Goal: Communication & Community: Answer question/provide support

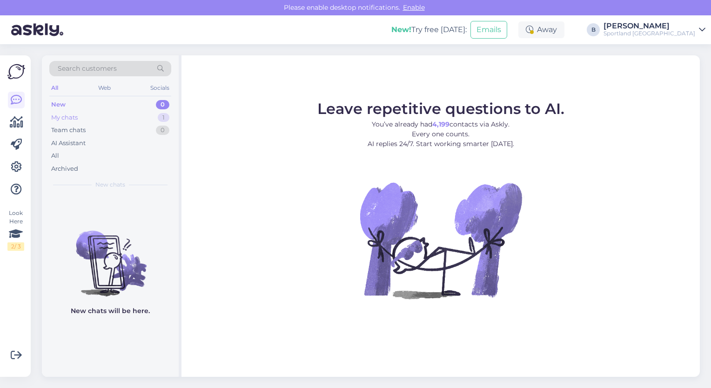
click at [76, 117] on div "My chats" at bounding box center [64, 117] width 27 height 9
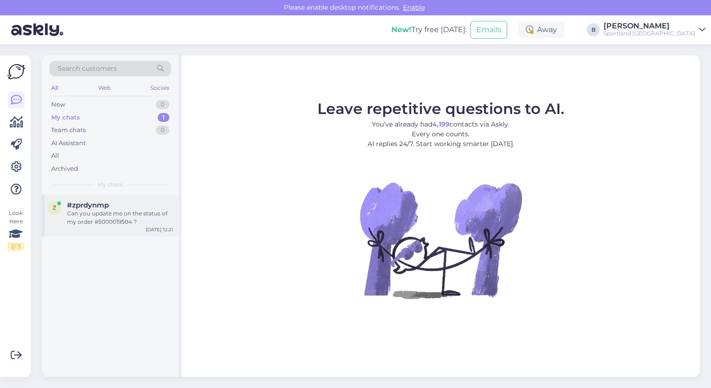
click at [99, 213] on div "Can you update me on the status of my order #5000019504 ?" at bounding box center [120, 217] width 106 height 17
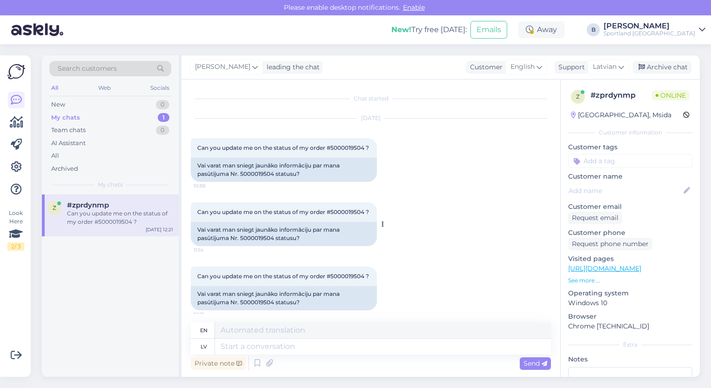
scroll to position [6, 0]
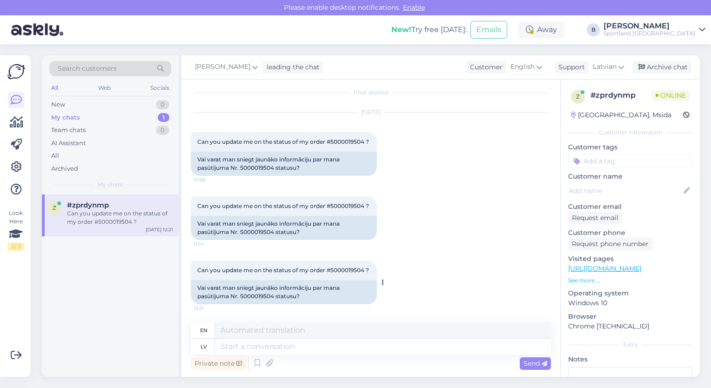
click at [262, 295] on div "Vai varat man sniegt jaunāko informāciju par mana pasūtījuma Nr. 5000019504 sta…" at bounding box center [284, 292] width 186 height 24
copy div "5000019504"
click at [294, 347] on textarea at bounding box center [383, 347] width 336 height 16
type textarea "Labdien,"
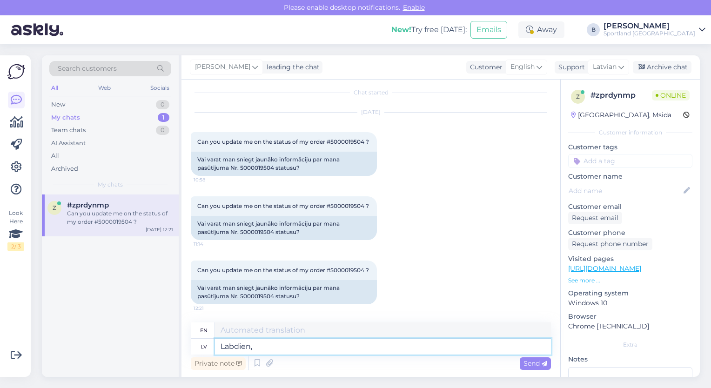
type textarea "Hello,"
type textarea "Labdien, pirmdien"
type textarea "Good morning, [DATE]"
type textarea "Labdien, pirmdien pas'"
type textarea "Hello, [DATE]."
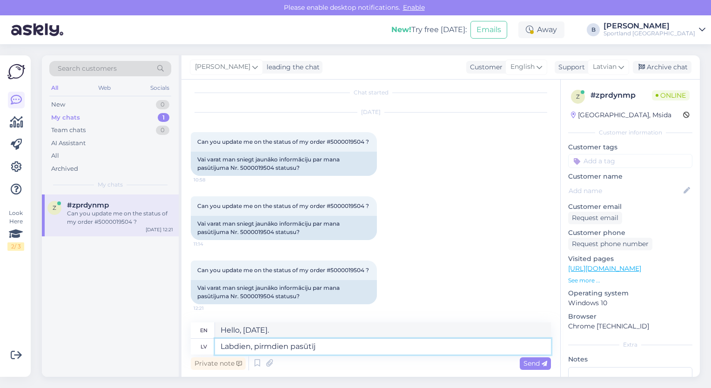
type textarea "Labdien, pirmdien pasūtīju"
type textarea "Hello, order [DATE]"
type textarea "Labdien, pirmdien pasūtījums ti"
type textarea "Hello, [DATE] order"
type textarea "Labdien, pirmdien pasūtījums tiks n"
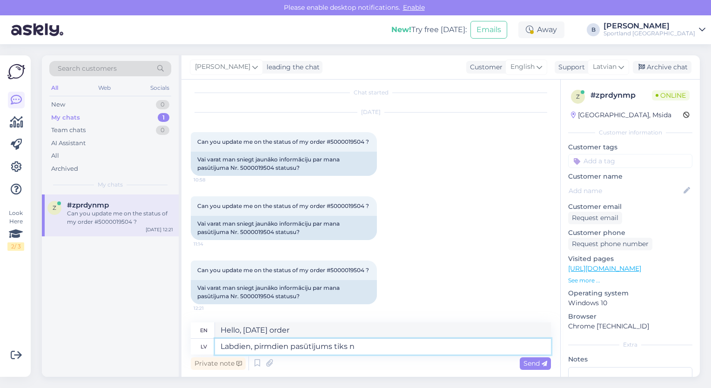
type textarea "Hello, the order will be delivered [DATE]."
type textarea "Labdien, pirmdien pasūtījums tiks nodots kurjeram."
type textarea "Hello, the order will be handed over to the courier [DATE]."
type textarea "Labdien, pirmdien pasūtījums tiks nodots kurjeram. Radās neliela"
type textarea "Hello, the order will be handed over to the courier [DATE]. There was a slight …"
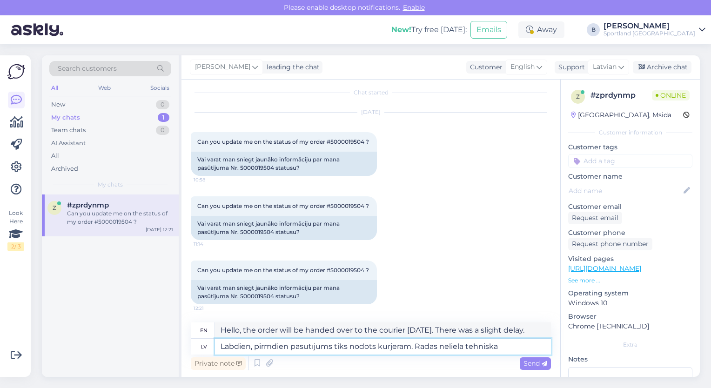
type textarea "Labdien, pirmdien pasūtījums tiks nodots kurjeram. Radās neliela tehniska p"
type textarea "Hello, the order will be delivered to the courier [DATE]. There was a minor tec…"
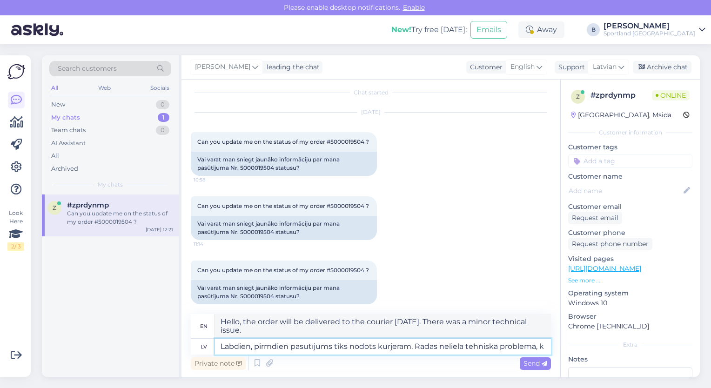
type textarea "Labdien, pirmdien pasūtījums tiks nodots kurjeram. Radās neliela tehniska probl…"
type textarea "Hello, the order will be delivered to the courier [DATE]. There was a small tec…"
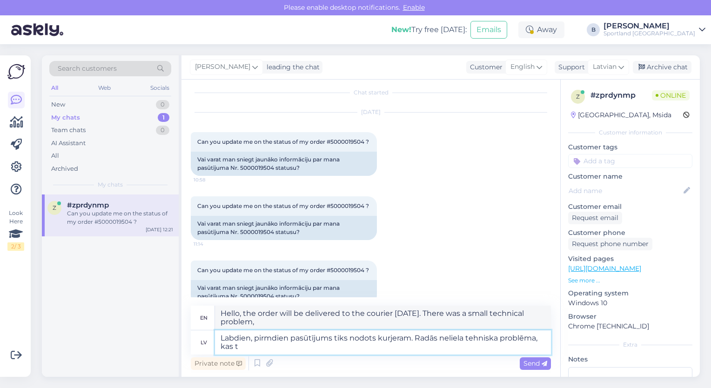
type textarea "Labdien, pirmdien pasūtījums tiks nodots kurjeram. Radās neliela tehniska probl…"
type textarea "Hello, the order will be delivered to the courier [DATE]. There was a minor tec…"
type textarea "Labdien, pirmdien pasūtījums tiks nodots kurjeram. Radās neliela tehniska probl…"
type textarea "Hello, the order will be delivered to the courier [DATE]. There was a minor tec…"
type textarea "Labdien, pirmdien pasūtījums tiks nodots kurjeram. Radās neliela tehniska probl…"
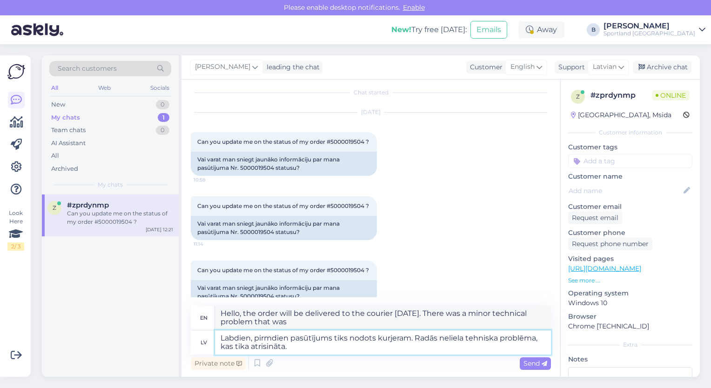
type textarea "Hello, the order will be delivered to the courier [DATE]. There was a minor tec…"
type textarea "Labdien, pirmdien pasūtījums tiks nodots kurjeram. Radās neliela tehniska probl…"
type textarea "Hello, the order will be delivered to the courier [DATE]. There was a minor tec…"
type textarea "Labdien, pirmdien pasūtījums tiks nodots kurjeram. Radās neliela tehniska probl…"
type textarea "Hello, the order will be delivered to the courier [DATE]. There was a minor tec…"
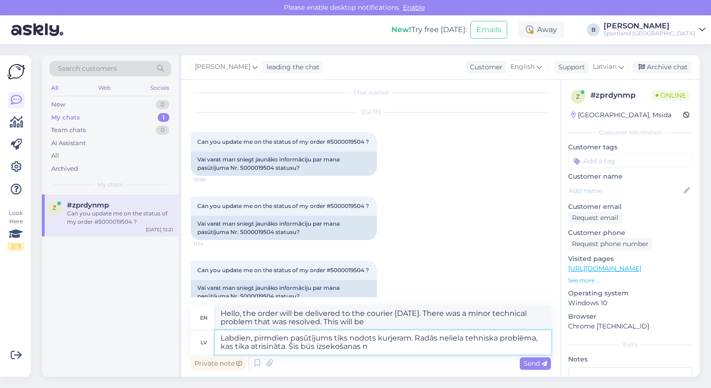
type textarea "Labdien, pirmdien pasūtījums tiks nodots kurjeram. Radās neliela tehniska probl…"
type textarea "Hello, the order will be handed over to the courier [DATE]. There was a small t…"
type textarea "Labdien, pirmdien pasūtījums tiks nodots kurjeram. Radās neliela tehniska probl…"
type textarea "Hello, the order will be handed over to the courier [DATE]. There was a small t…"
type textarea "Labdien, pirmdien pasūtījums tiks nodots kurjeram. Radās neliela tehniska probl…"
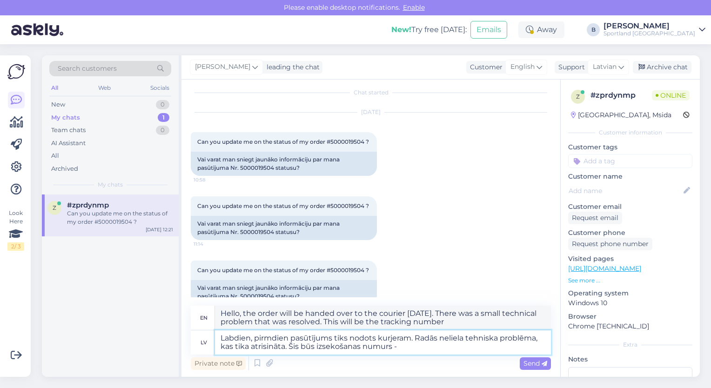
type textarea "Hello, the order will be handed over to the courier [DATE]. There was a small t…"
paste textarea "JD01 4600 0122 6781 3709"
type textarea "Labdien, pirmdien pasūtījums tiks nodots kurjeram. Radās neliela tehniska probl…"
type textarea "Hello, the order will be handed over to the courier [DATE]. There was a small t…"
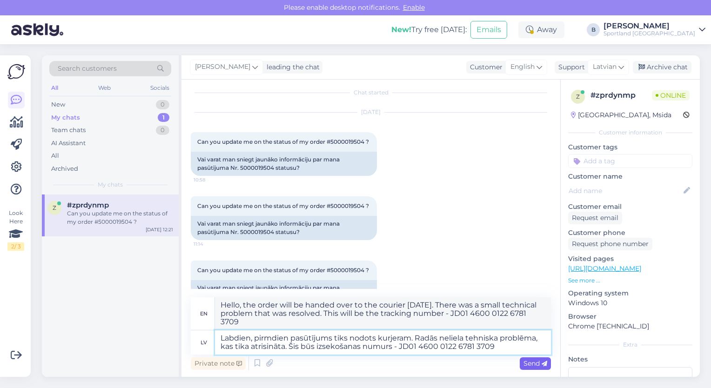
type textarea "Labdien, pirmdien pasūtījums tiks nodots kurjeram. Radās neliela tehniska probl…"
click at [531, 362] on span "Send" at bounding box center [535, 363] width 24 height 8
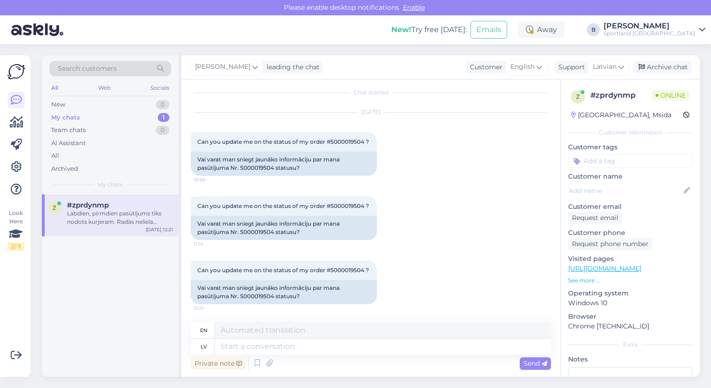
scroll to position [104, 0]
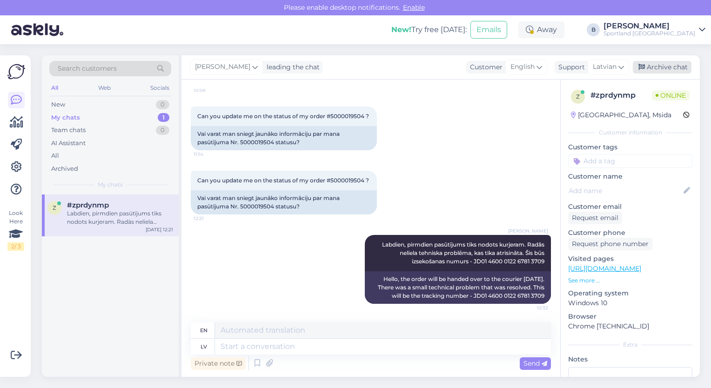
click at [679, 71] on div "Archive chat" at bounding box center [662, 67] width 59 height 13
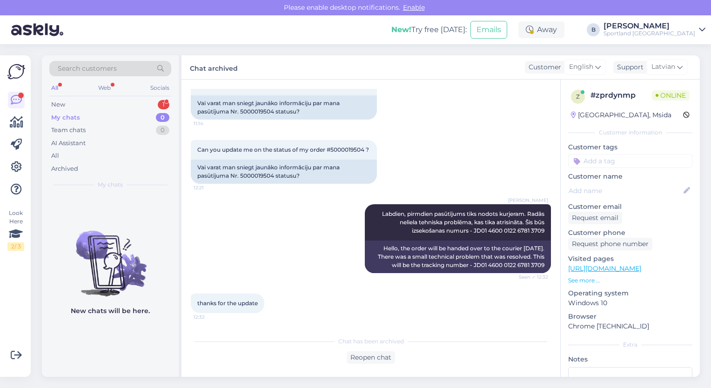
scroll to position [174, 0]
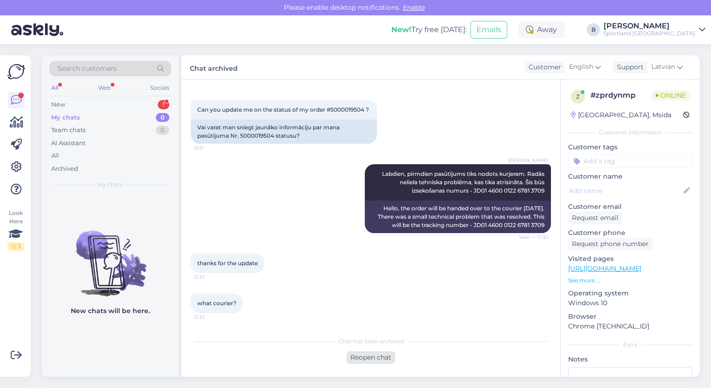
click at [371, 356] on div "Reopen chat" at bounding box center [371, 357] width 48 height 13
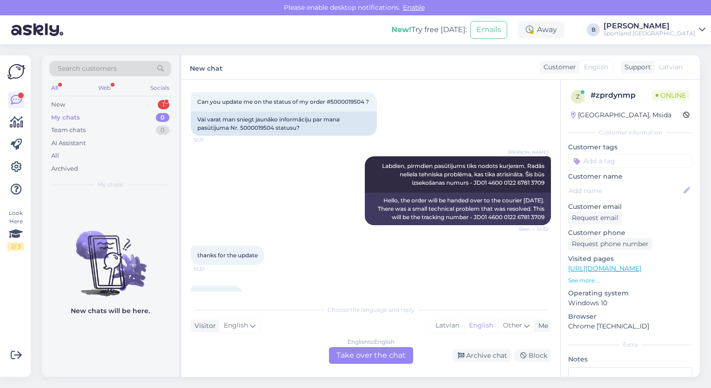
click at [371, 356] on div "English to English Take over the chat" at bounding box center [371, 355] width 84 height 17
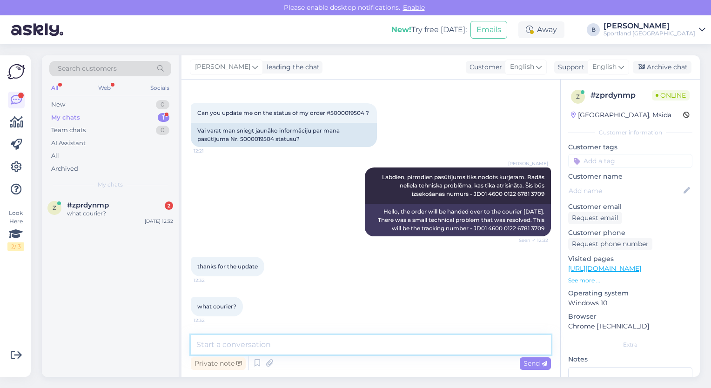
click at [351, 345] on textarea at bounding box center [371, 345] width 360 height 20
type textarea "DHL"
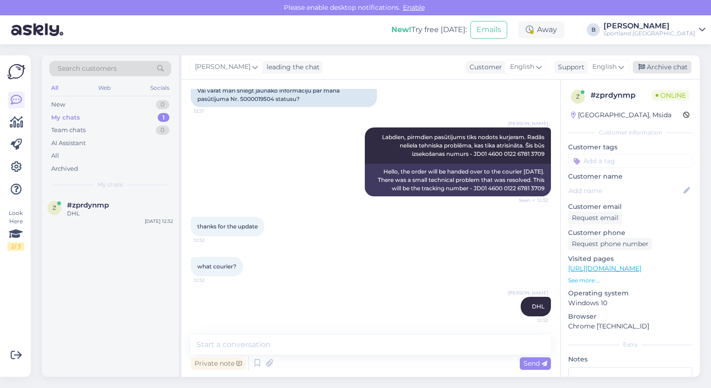
click at [654, 66] on div "Archive chat" at bounding box center [662, 67] width 59 height 13
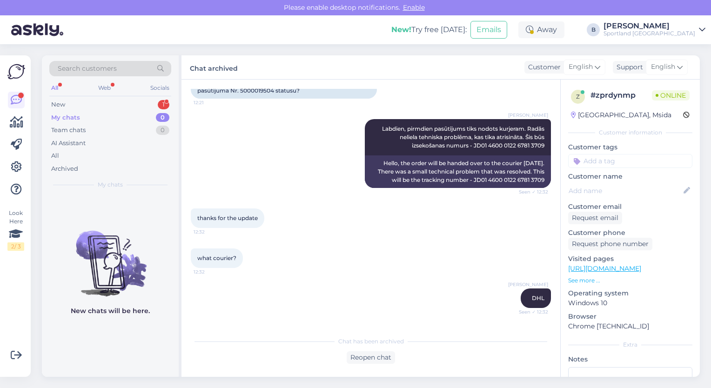
scroll to position [255, 0]
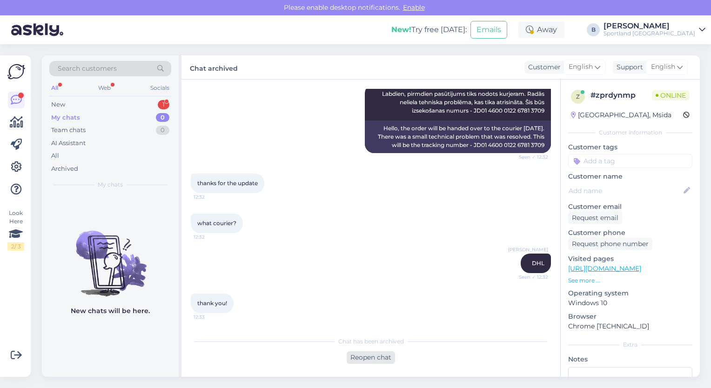
click at [365, 360] on div "Reopen chat" at bounding box center [371, 357] width 48 height 13
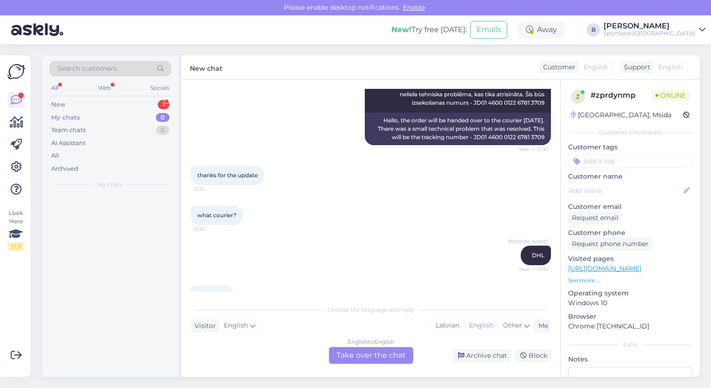
scroll to position [264, 0]
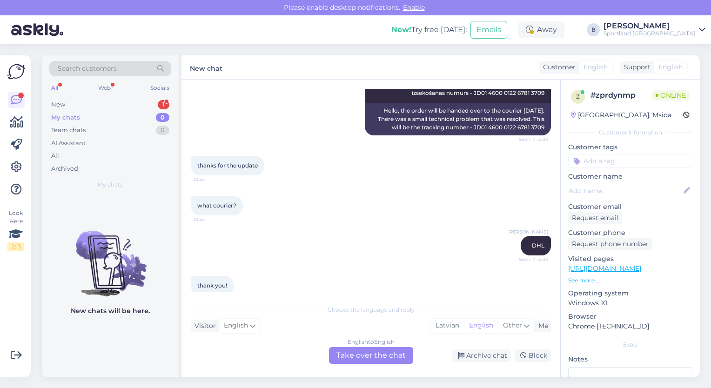
click at [386, 359] on div "English to English Take over the chat" at bounding box center [371, 355] width 84 height 17
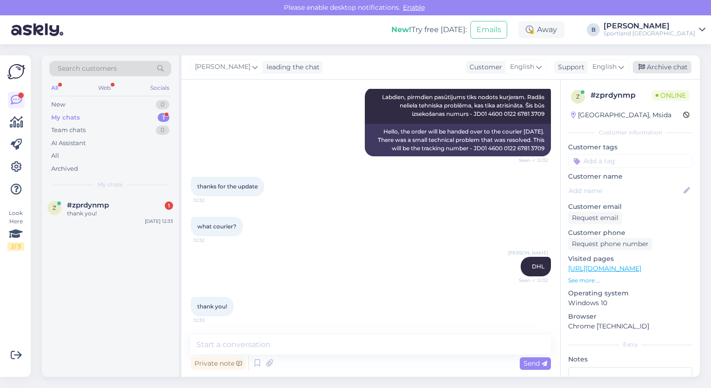
click at [649, 69] on div "Archive chat" at bounding box center [662, 67] width 59 height 13
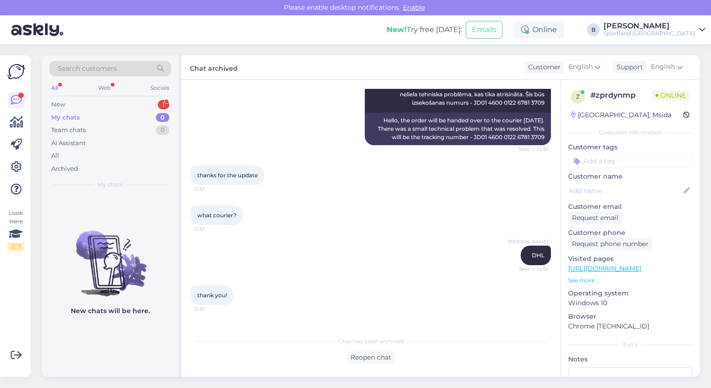
scroll to position [303, 0]
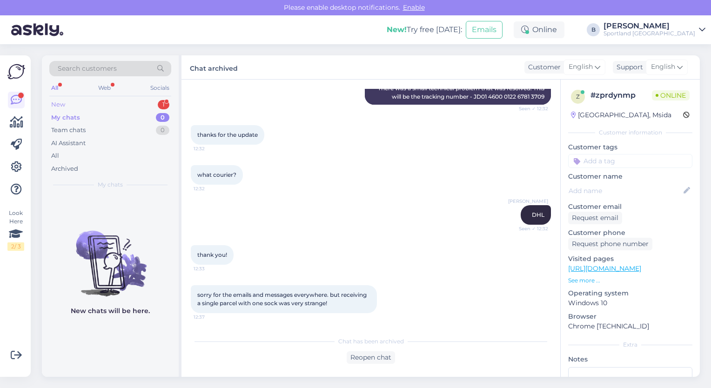
click at [101, 103] on div "New 1" at bounding box center [110, 104] width 122 height 13
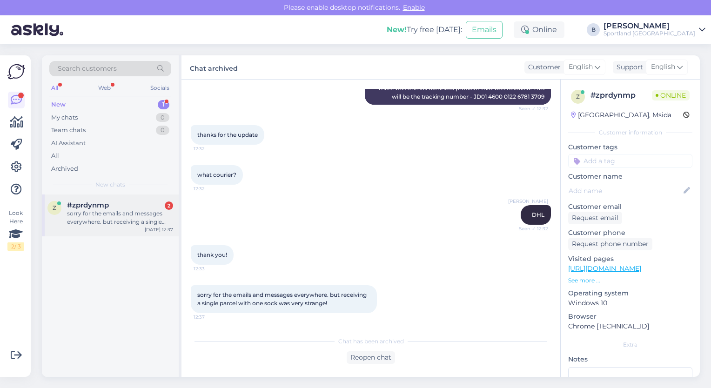
click at [98, 221] on div "sorry for the emails and messages everywhere. but receiving a single parcel wit…" at bounding box center [120, 217] width 106 height 17
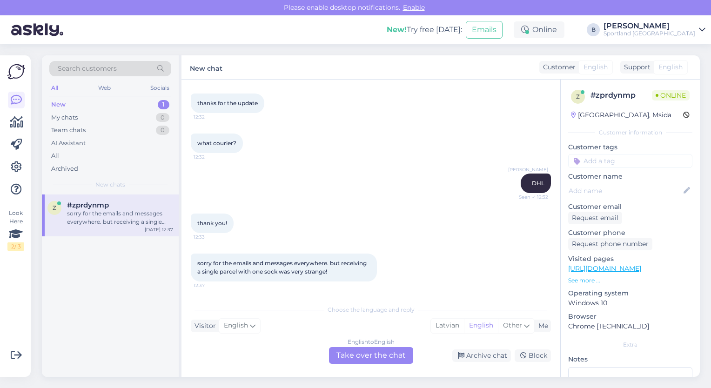
click at [376, 357] on div "English to English Take over the chat" at bounding box center [371, 355] width 84 height 17
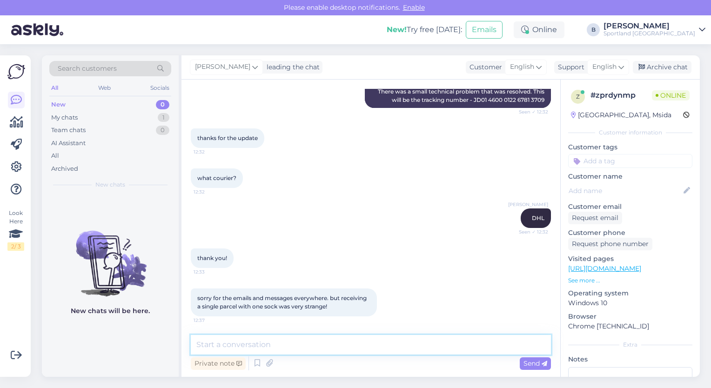
click at [358, 347] on textarea at bounding box center [371, 345] width 360 height 20
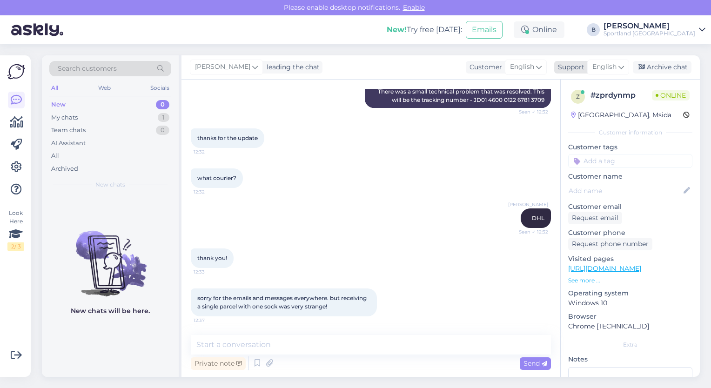
click at [606, 66] on span "English" at bounding box center [604, 67] width 24 height 10
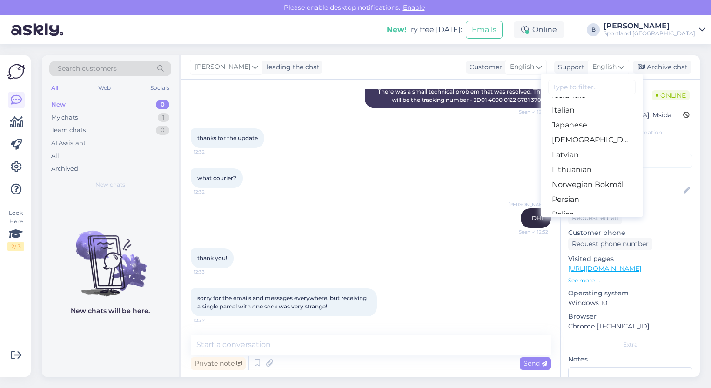
scroll to position [225, 0]
click at [589, 151] on link "Latvian" at bounding box center [592, 151] width 102 height 15
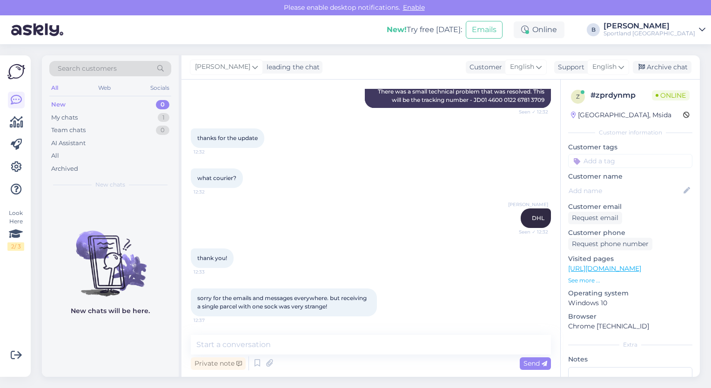
scroll to position [335, 0]
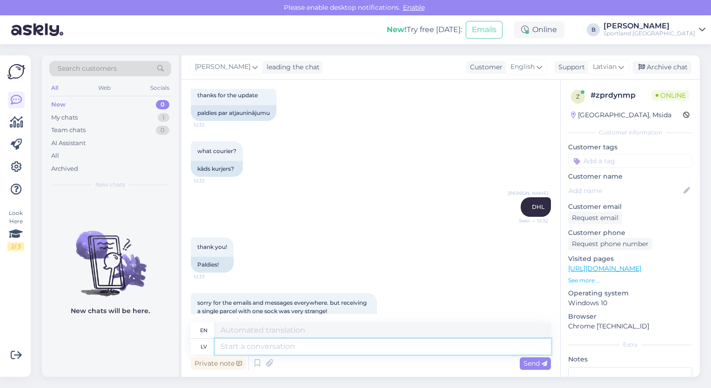
click at [350, 346] on textarea at bounding box center [383, 347] width 336 height 16
type textarea "Vi"
type textarea "V"
type textarea "Viss"
type textarea "Everything"
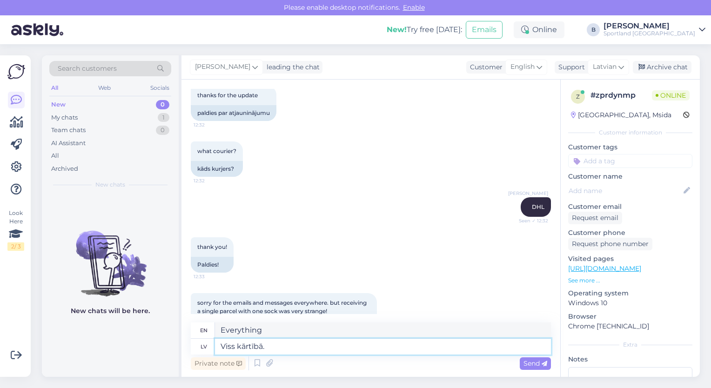
type textarea "Viss kārtībā. J"
type textarea "Everything is fine."
type textarea "Viss kārtībā. Jums"
type textarea "Everything is fine. You"
type textarea "Viss kārtībā. Jums bija da"
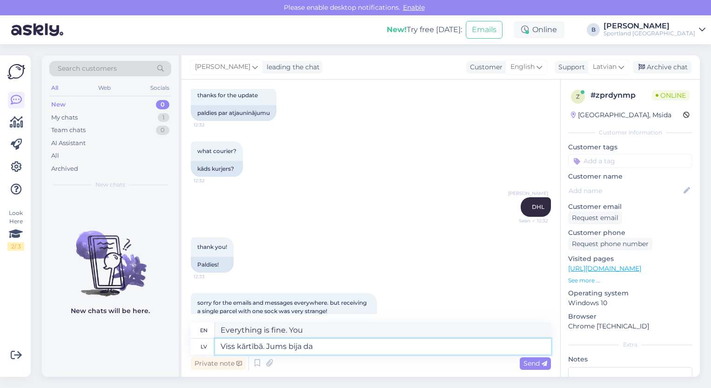
type textarea "It's okay. You had"
type textarea "Viss kārtībā. Jums bija dalītais s"
type textarea "It's okay. You had a share."
type textarea "Viss kārtībā. Jums bija dalītais sūtījums, k"
type textarea "Everything is fine. You had a shared shipment,"
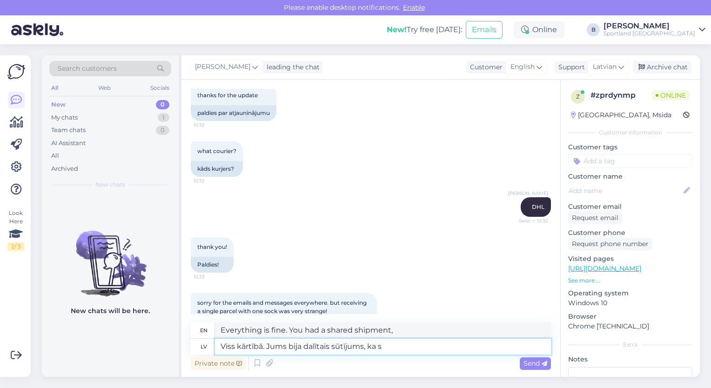
type textarea "Viss kārtībā. Jums bija dalītais sūtījums, ka sn"
type textarea "Everything is fine. You had a shared shipment that"
type textarea "Viss kārtībā. Jums bija dalītais sūtījums, kas nozī"
type textarea "Everything is fine. You had a shared shipment, which means"
type textarea "Viss kārtībā. Jums bija dalītais sūtījums, kas nozīmē, ka"
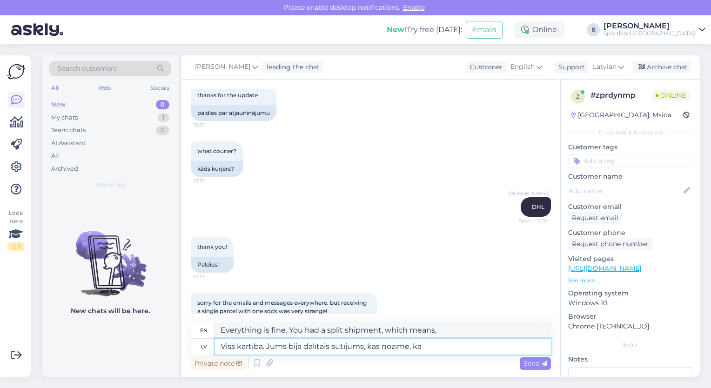
type textarea "Everything is fine. You had a split shipment, which means that"
type textarea "Viss kārtībā. Jums bija dalītais sūtījums, kas nozīmē, ka visas"
type textarea "Everything is fine. You had a split shipment, which means that all"
type textarea "Viss kārtībā. Jums bija dalītais sūtījums, kas nozīmē, ka visas vienības ne"
type textarea "Everything is fine. You had a split shipment, which means that all the units"
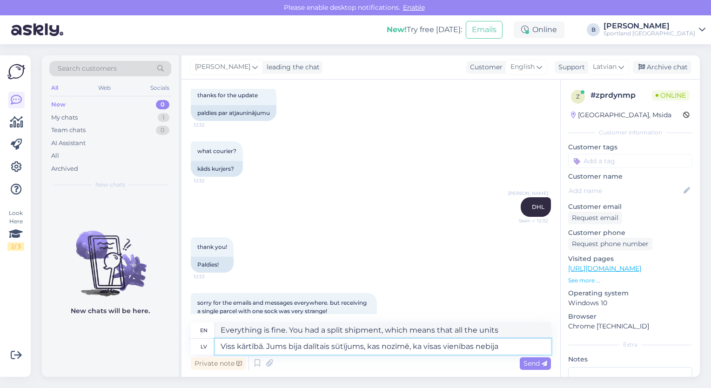
type textarea "Viss kārtībā. Jums bija dalītais sūtījums, kas nozīmē, ka visas vienības nebija…"
type textarea "Everything is fine. You had a split shipment, which means not all the units were"
type textarea "Viss kārtībā. Jums bija dalītais sūtījums, kas nozīmē, ka visas vienības nebija…"
type textarea "Everything is fine. You had a split shipment, which means not all units were av…"
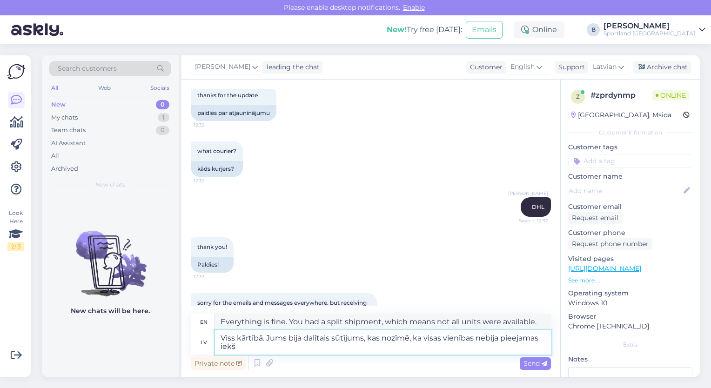
type textarea "Viss kārtībā. Jums bija dalītais sūtījums, kas nozīmē, ka visas vienības nebija…"
type textarea "Everything is fine. You had a split shipment, which means that not all units we…"
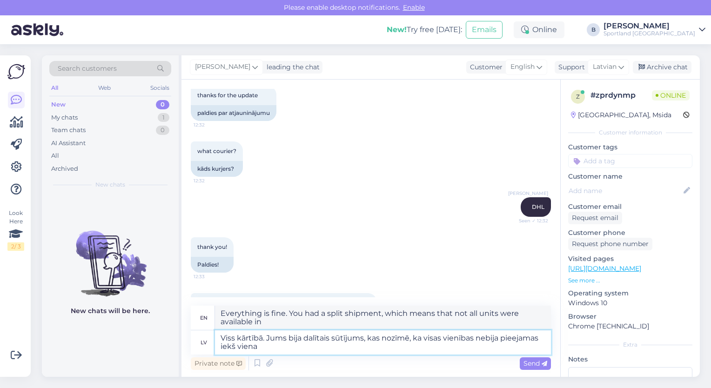
type textarea "Viss kārtībā. Jums bija dalītais sūtījums, kas nozīmē, ka visas vienības nebija…"
type textarea "Everything is fine. You had a split shipment, which means that not all units we…"
type textarea "Viss kārtībā. Jums bija dalītais sūtījums, kas nozīmē, ka visas vienības nebija…"
type textarea "Everything is fine. You had a split shipment, which means that not all units we…"
type textarea "Viss kārtībā. Jums bija dalītais sūtījums, kas nozīmē, ka visas vienības nebija…"
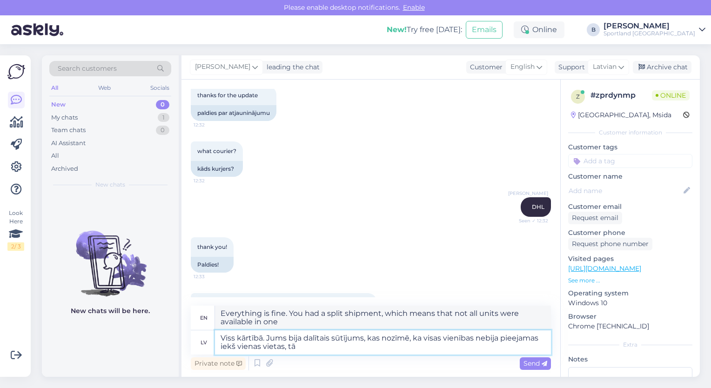
type textarea "Everything is fine. You had a split shipment, which means that not all the unit…"
type textarea "Viss kārtībā. Jums bija dalītais sūtījums, kas nozīmē, ka visas vienības nebija…"
type textarea "Everything is fine. You had a split shipment, which means that not all the unit…"
type textarea "Viss kārtībā. Jums bija dalītais sūtījums, kas nozīmē, ka visas vienības nebija…"
type textarea "Everything is fine. You had a split shipment, which means that not all the unit…"
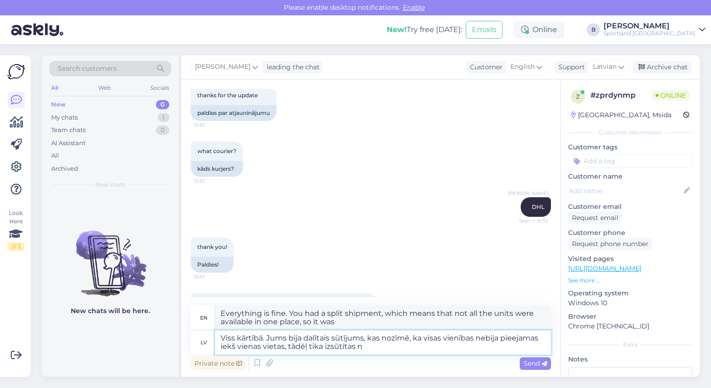
type textarea "Viss kārtībā. Jums bija dalītais sūtījums, kas nozīmē, ka visas vienības nebija…"
type textarea "Everything is fine. You had a split shipment, which means that not all the unit…"
type textarea "Viss kārtībā. Jums bija dalītais sūtījums, kas nozīmē, ka visas vienības nebija…"
type textarea "Everything is fine. You had a split shipment, which means that not all the unit…"
type textarea "Viss kārtībā. Jums bija dalītais sūtījums, kas nozīmē, ka visas vienības nebija…"
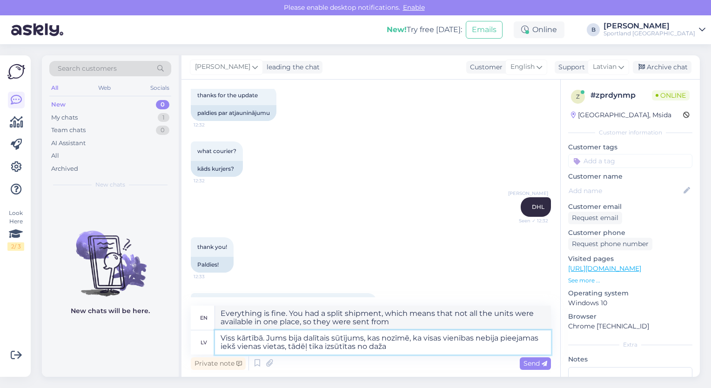
type textarea "Everything is fine. You had a split shipment, which means that not all the unit…"
type textarea "Viss kārtībā. Jums bija dalītais sūtījums, kas nozīmē, ka visas vienības nebija…"
type textarea "Everything is fine. You had a split shipment, which means that all the units we…"
type textarea "Viss kārtībā. Jums bija dalītais sūtījums, kas nozīmē, ka visas vienības nebija…"
type textarea "Everything is fine. You had a split shipment, which means that all the items we…"
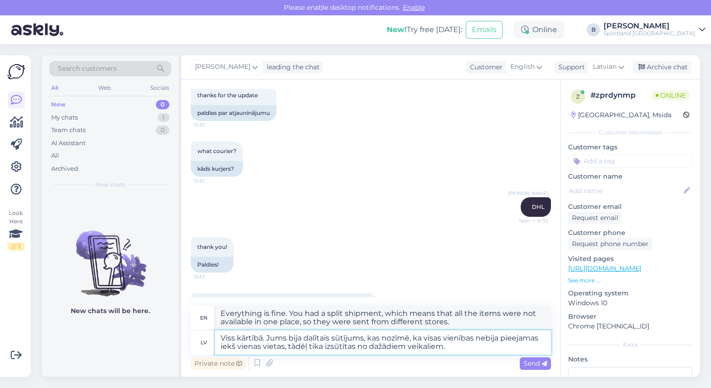
type textarea "Viss kārtībā. Jums bija dalītais sūtījums, kas nozīmē, ka visas vienības nebija…"
type textarea "Everything is fine. You had a split shipment, which means that not all the item…"
type textarea "Viss kārtībā. Jums bija dalītais sūtījums, kas nozīmē, ka visas vienības nebija…"
type textarea "Everything is fine. You had a split shipment, which means that all the items we…"
type textarea "Viss kārtībā. Jums bija dalītais sūtījums, kas nozīmē, ka visas vienības nebija…"
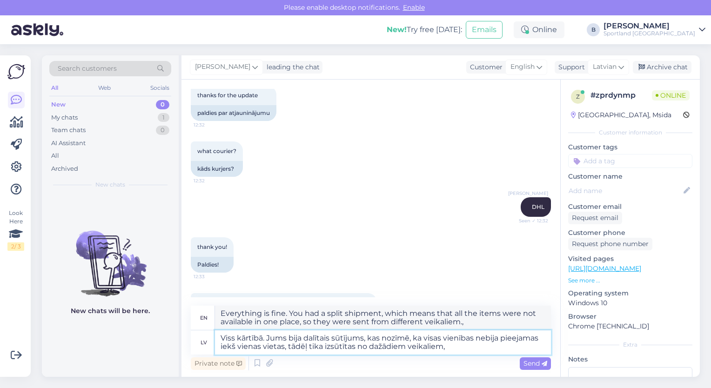
type textarea "Everything is fine. You had a split shipment, which means that all the items we…"
type textarea "Viss kārtībā. Jums bija dalītais sūtījums, kas nozīmē, ka visas vienības nebija…"
type textarea "Everything is fine. You had a split shipment, which means that all the items we…"
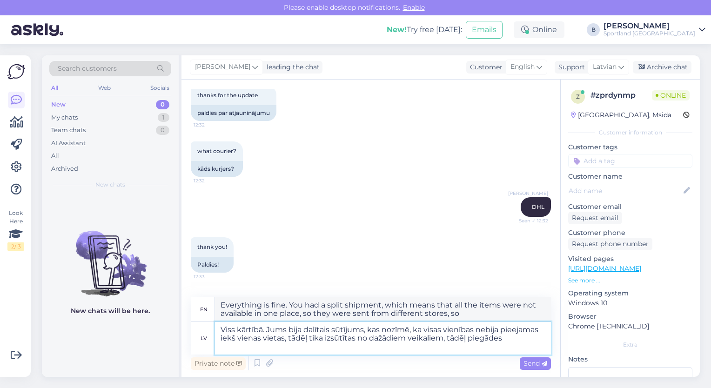
type textarea "Viss kārtībā. Jums bija dalītais sūtījums, kas nozīmē, ka visas vienības nebija…"
type textarea "Everything is fine. You had a split shipment, which means that all the items we…"
type textarea "Viss kārtībā. Jums bija dalītais sūtījums, kas nozīmē, ka visas vienības nebija…"
type textarea "Everything is fine. You had a split shipment, which means that all the items we…"
type textarea "Viss kārtībā. Jums bija dalītais sūtījums, kas nozīmē, ka visas vienības nebija…"
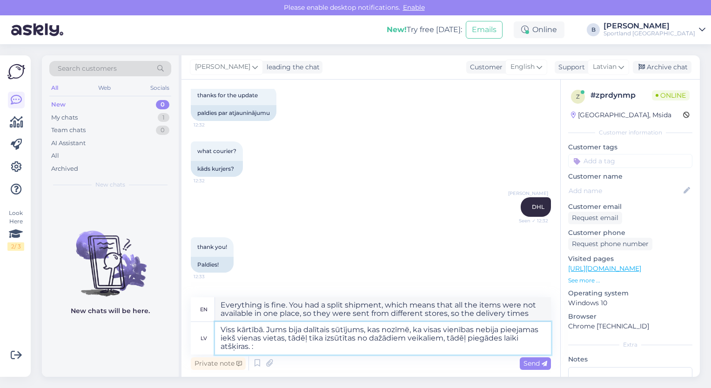
type textarea "Everything is fine. You had a split shipment, which means that not all the item…"
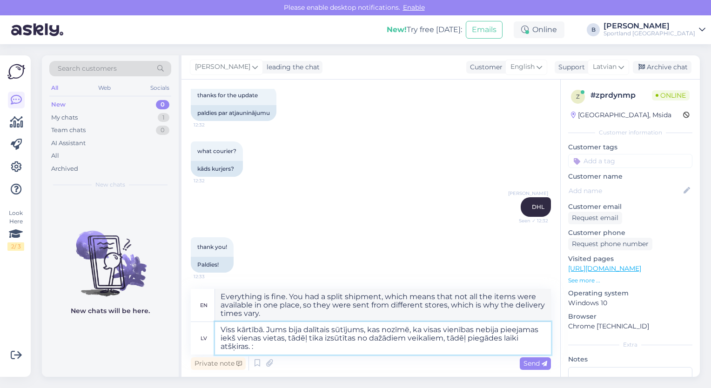
type textarea "Viss kārtībā. Jums bija dalītais sūtījums, kas nozīmē, ka visas vienības nebija…"
type textarea "Everything is fine. You had a split shipment, which means that all the items we…"
type textarea "Viss kārtībā. Jums bija dalītais sūtījums, kas nozīmē, ka visas vienības nebija…"
type textarea "Everything is fine. You had a split shipment, which means that all the items we…"
type textarea "Viss kārtībā. Jums bija dalītais sūtījums, kas nozīmē, ka visas vienības nebija…"
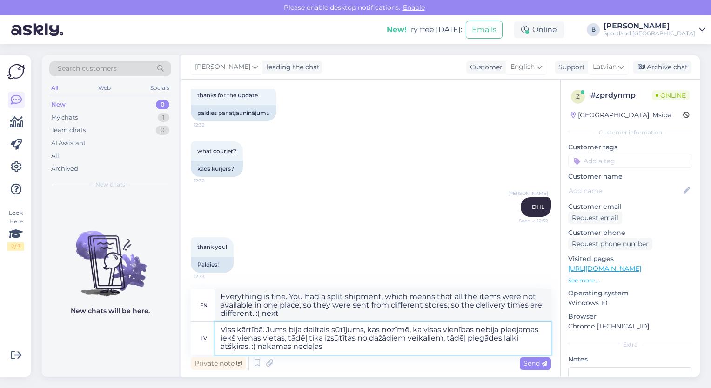
type textarea "Everything is fine. You had a split shipment, which means that not all the item…"
type textarea "Viss kārtībā. Jums bija dalītais sūtījums, kas nozīmē, ka visas vienības nebija…"
type textarea "Everything is fine. You had a split shipment, which means that all the items we…"
type textarea "Viss kārtībā. Jums bija dalītais sūtījums, kas nozīmē, ka visas vienības nebija…"
type textarea "Everything is fine. You had a split shipment, which means that not all items we…"
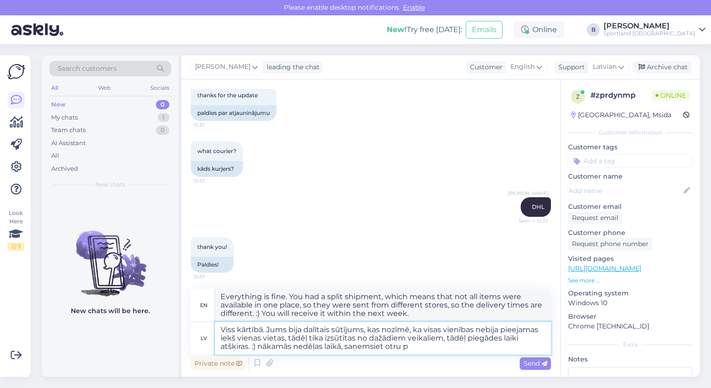
type textarea "Viss kārtībā. Jums bija dalītais sūtījums, kas nozīmē, ka visas vienības nebija…"
type textarea "Everything is fine. You had a split shipment, which means that not all units we…"
type textarea "Viss kārtībā. Jums bija dalītais sūtījums, kas nozīmē, ka visas vienības nebija…"
type textarea "Everything is fine. You had a split shipment, which means that all the items we…"
type textarea "Viss kārtībā. Jums bija dalītais sūtījums, kas nozīmē, ka visas vienības nebija…"
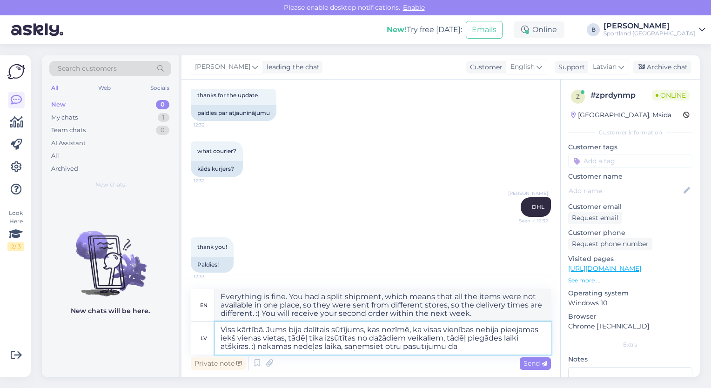
type textarea "Everything is fine. You had a split shipment, which means that not all items we…"
type textarea "Viss kārtībā. Jums bija dalītais sūtījums, kas nozīmē, ka visas vienības nebija…"
type textarea "Everything is fine. You had a split shipment, which means that not all items we…"
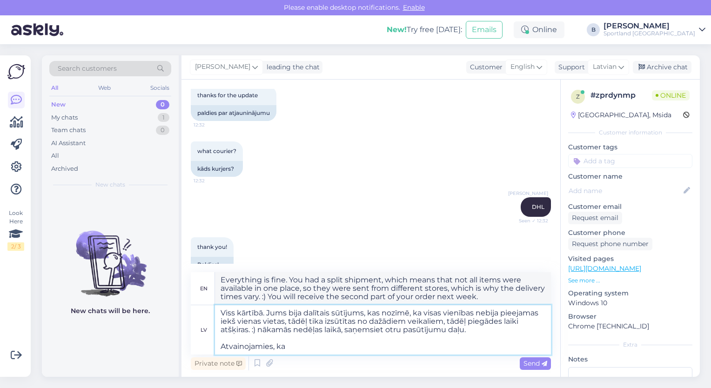
type textarea "Viss kārtībā. Jums bija dalītais sūtījums, kas nozīmē, ka visas vienības nebija…"
type textarea "Everything is fine. You had a split shipment, which means that not all items we…"
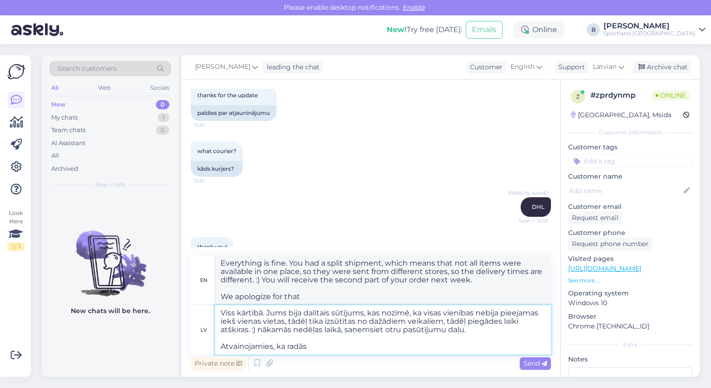
type textarea "Viss kārtībā. Jums bija dalītais sūtījums, kas nozīmē, ka visas vienības nebija…"
type textarea "Everything is fine. You had a split shipment, which means that not all items we…"
type textarea "Viss kārtībā. Jums bija dalītais sūtījums, kas nozīmē, ka visas vienības nebija…"
type textarea "Everything is fine. You had a split shipment, which means that not all items we…"
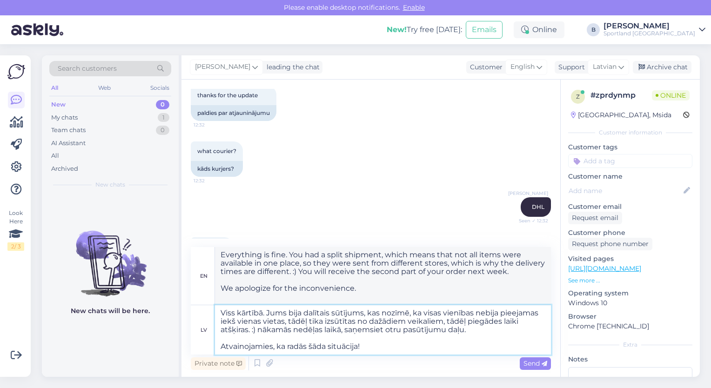
type textarea "Viss kārtībā. Jums bija dalītais sūtījums, kas nozīmē, ka visas vienības nebija…"
type textarea "Everything is fine. You had a split shipment, which means that not all items we…"
type textarea "Viss kārtībā. Jums bija dalītais sūtījums, kas nozīmē, ka visas vienības nebija…"
click at [527, 367] on span "Send" at bounding box center [535, 363] width 24 height 8
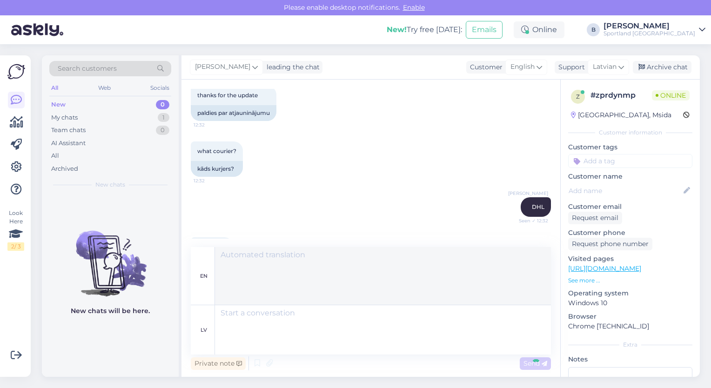
scroll to position [532, 0]
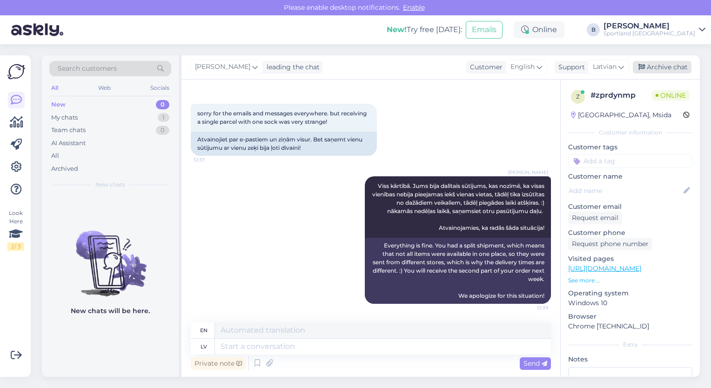
click at [655, 73] on div "Archive chat" at bounding box center [662, 67] width 59 height 13
